Goal: Information Seeking & Learning: Find specific page/section

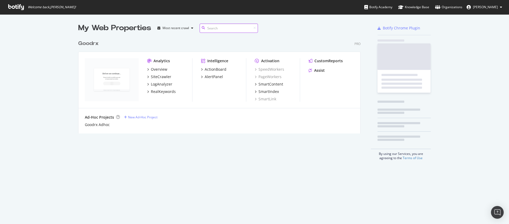
scroll to position [96, 283]
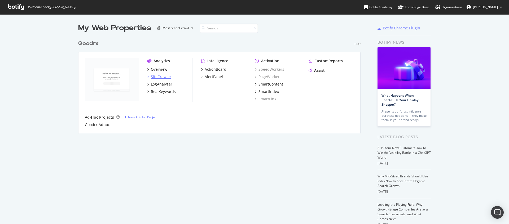
click at [158, 78] on div "SiteCrawler" at bounding box center [161, 76] width 20 height 5
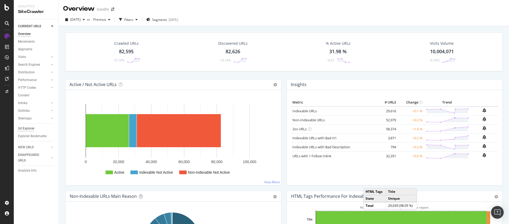
click at [27, 128] on div "Url Explorer" at bounding box center [26, 129] width 16 height 6
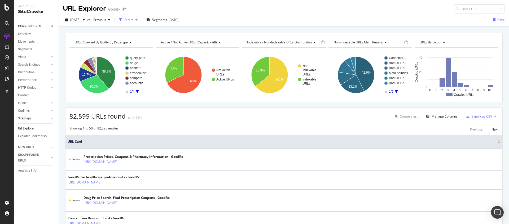
click at [133, 18] on div "Filters" at bounding box center [128, 20] width 9 height 5
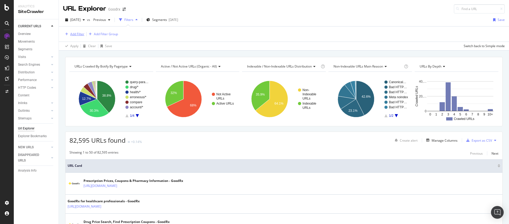
click at [81, 36] on div "Add Filter" at bounding box center [77, 34] width 14 height 5
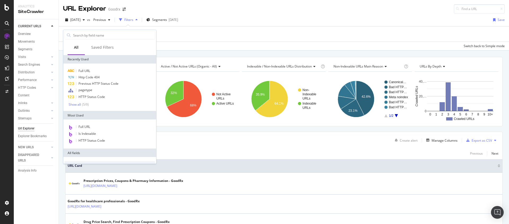
click at [89, 67] on div "Full URL Http Code 404 Previous HTTP Status Code pagetype HTTP Status Code Show…" at bounding box center [109, 87] width 93 height 47
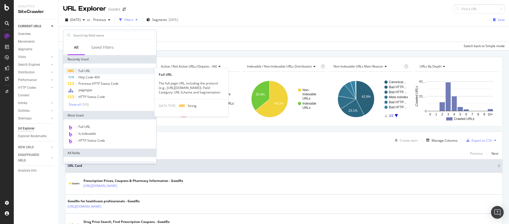
click at [89, 70] on span "Full URL" at bounding box center [85, 71] width 12 height 5
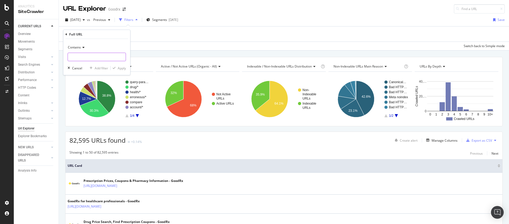
click at [87, 55] on input "text" at bounding box center [97, 57] width 58 height 8
type input "send"
click at [124, 68] on div "Apply" at bounding box center [122, 68] width 8 height 5
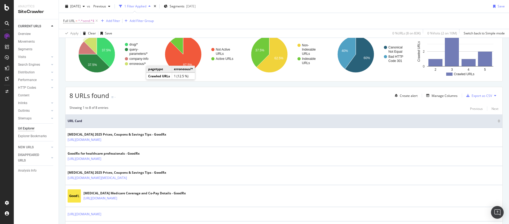
scroll to position [75, 0]
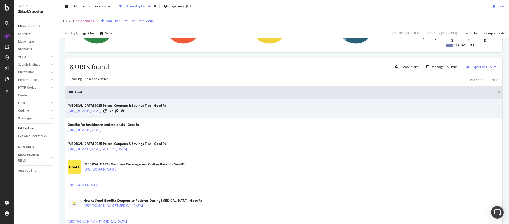
click at [123, 109] on div at bounding box center [113, 111] width 21 height 6
click at [107, 111] on icon at bounding box center [104, 111] width 3 height 3
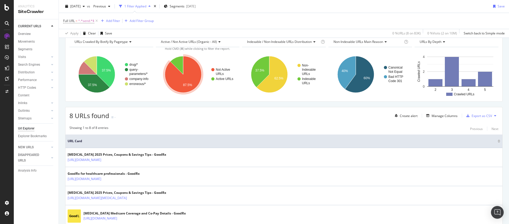
scroll to position [0, 0]
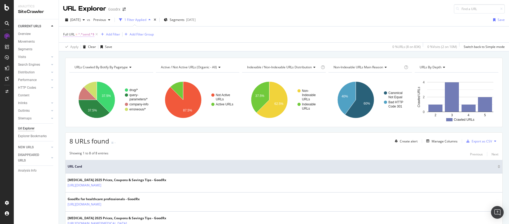
click at [79, 34] on span "^.*send.*$" at bounding box center [86, 34] width 16 height 7
drag, startPoint x: 70, startPoint y: 58, endPoint x: 73, endPoint y: 58, distance: 3.5
click at [70, 58] on input "send" at bounding box center [93, 56] width 50 height 8
type input "/send"
click at [124, 69] on div "Apply" at bounding box center [122, 68] width 8 height 5
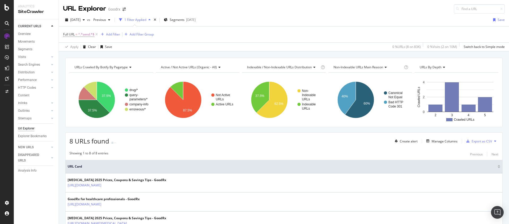
scroll to position [129, 0]
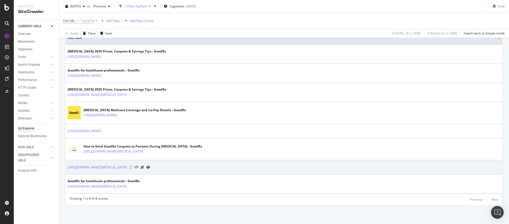
click at [132, 168] on icon at bounding box center [130, 167] width 3 height 3
